Goal: Information Seeking & Learning: Learn about a topic

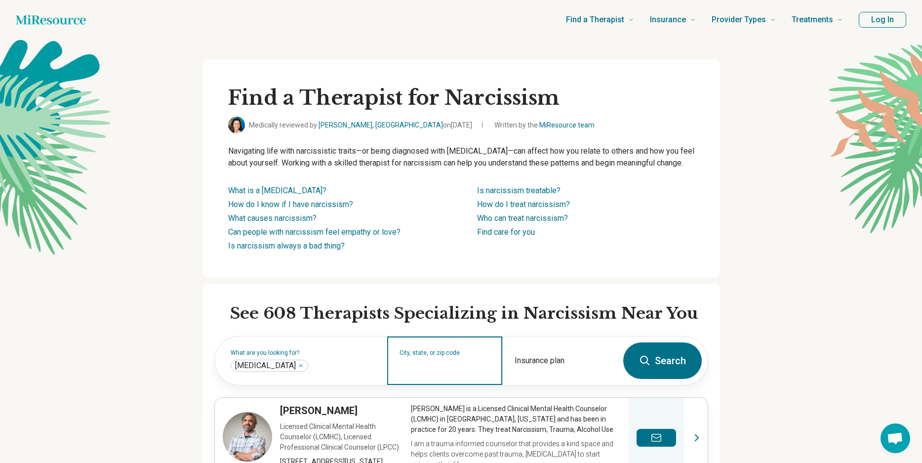
click at [427, 373] on input "City, state, or zip code" at bounding box center [444, 367] width 91 height 12
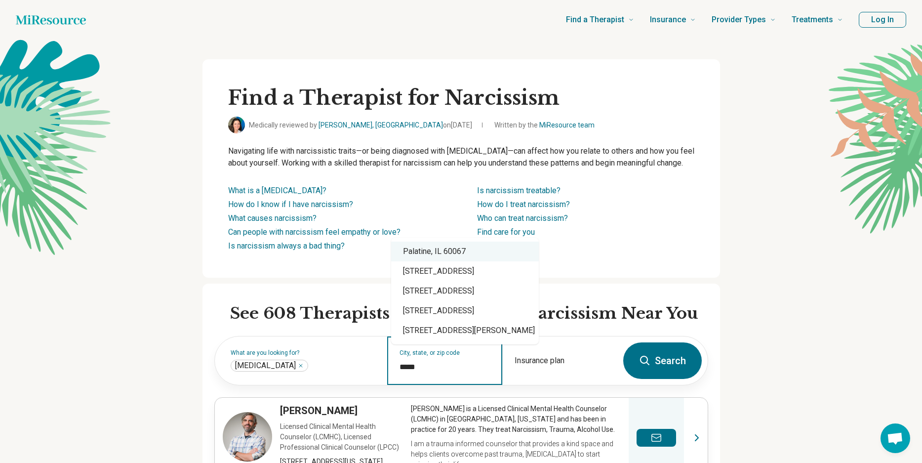
click at [444, 252] on div "Palatine, IL 60067" at bounding box center [465, 251] width 148 height 20
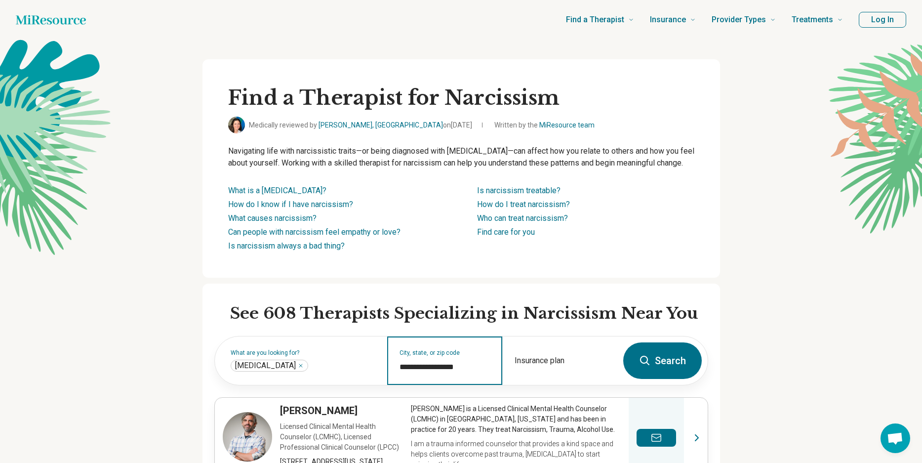
type input "**********"
click at [660, 366] on button "Search" at bounding box center [662, 360] width 78 height 37
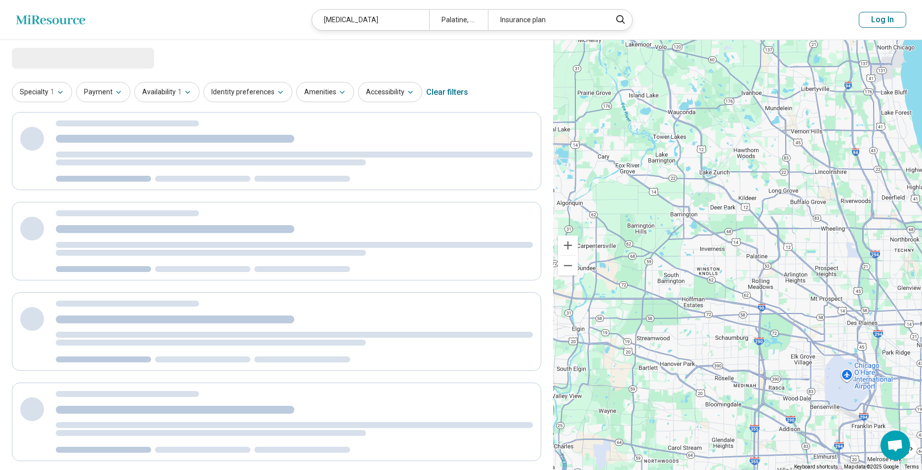
select select "***"
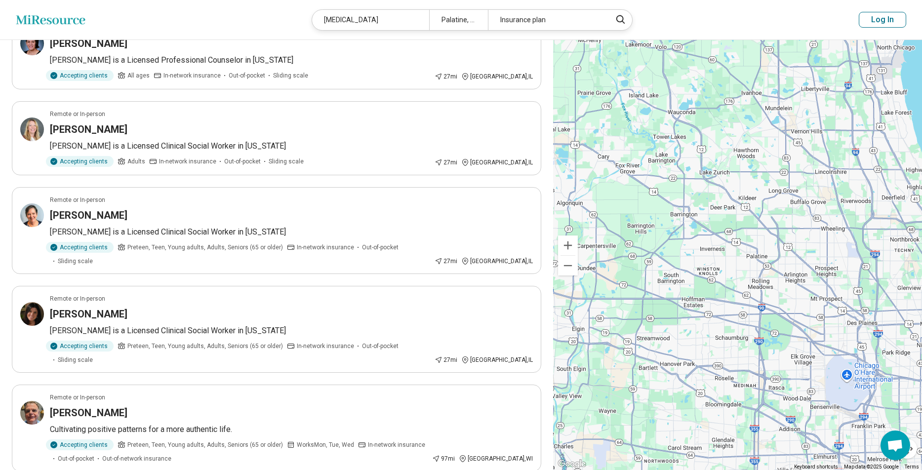
scroll to position [821, 0]
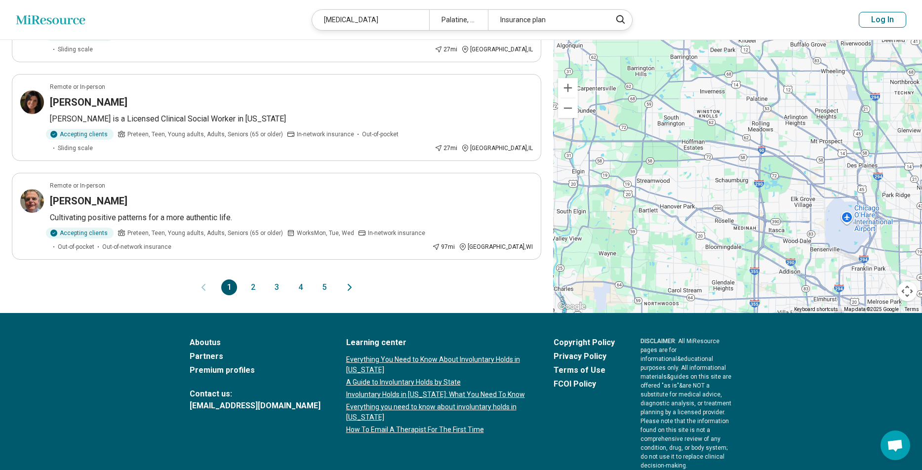
click at [350, 281] on icon "Next page" at bounding box center [350, 287] width 12 height 12
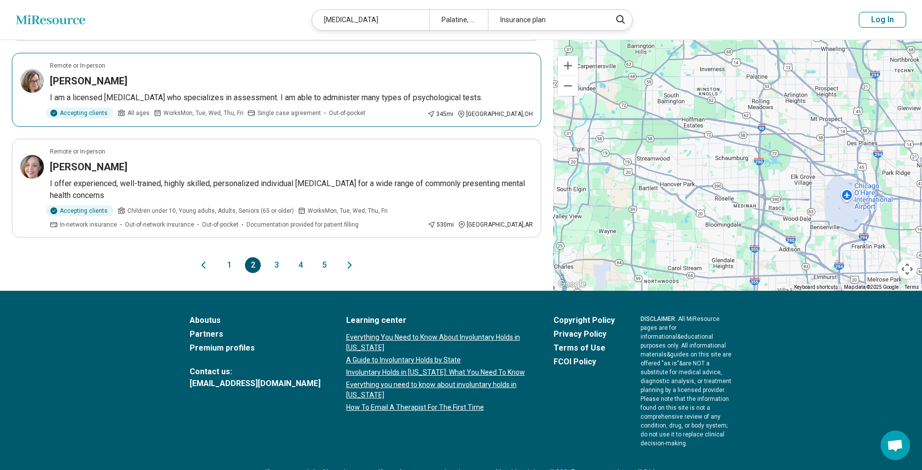
scroll to position [858, 0]
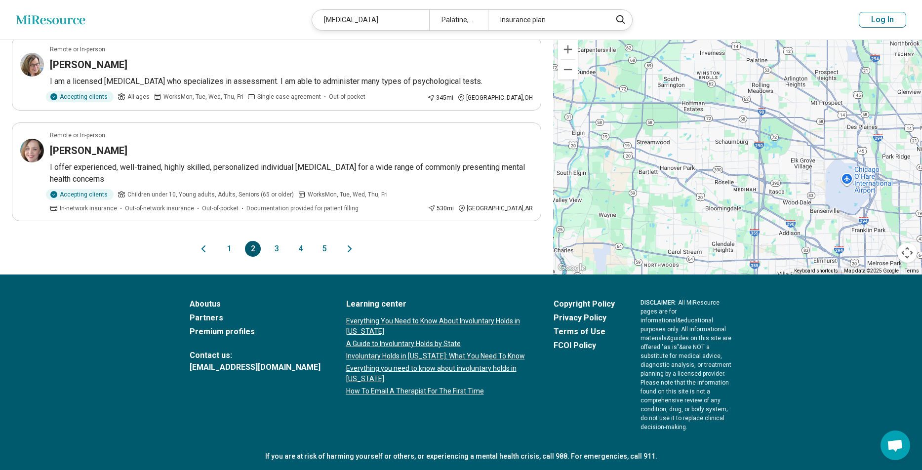
click at [351, 247] on icon "Next page" at bounding box center [350, 249] width 12 height 12
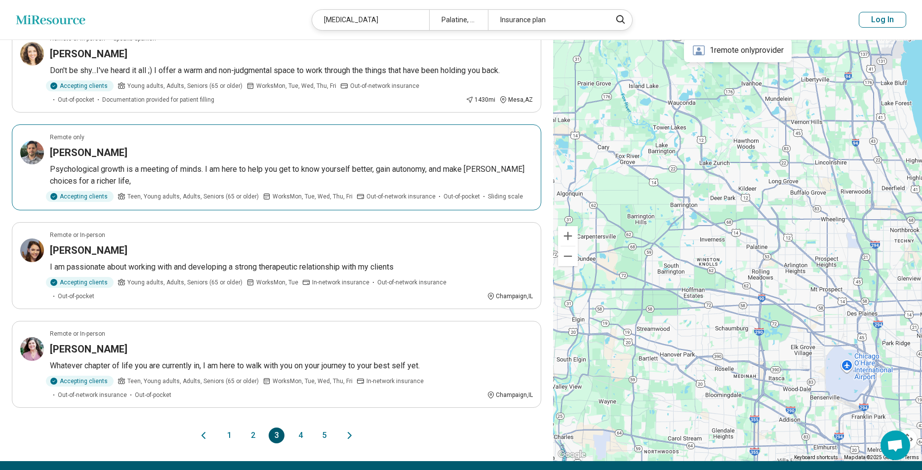
scroll to position [839, 0]
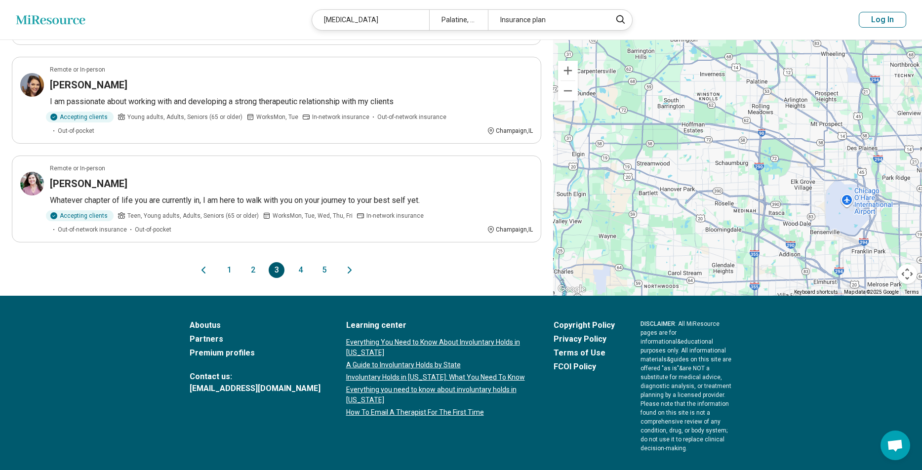
click at [351, 264] on icon "Next page" at bounding box center [350, 270] width 12 height 12
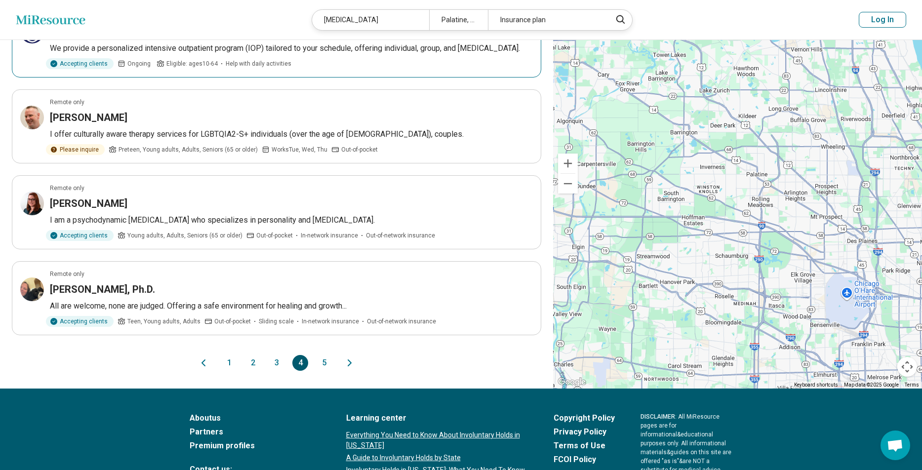
scroll to position [740, 0]
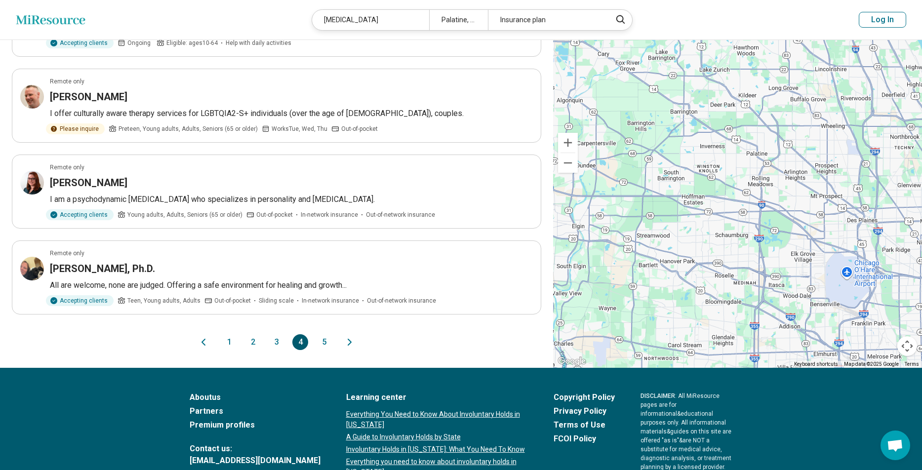
click at [347, 336] on icon "Next page" at bounding box center [350, 342] width 12 height 12
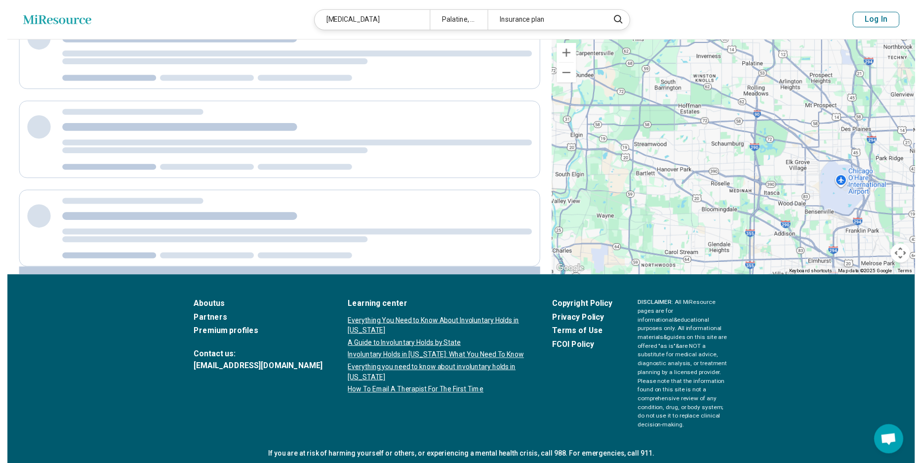
scroll to position [0, 0]
